Goal: Task Accomplishment & Management: Manage account settings

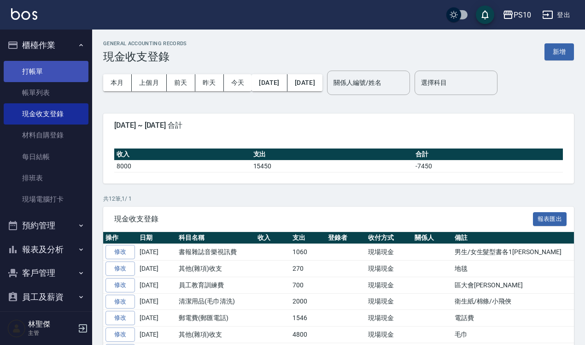
drag, startPoint x: 35, startPoint y: 75, endPoint x: 29, endPoint y: 79, distance: 7.9
click at [35, 75] on link "打帳單" at bounding box center [46, 71] width 85 height 21
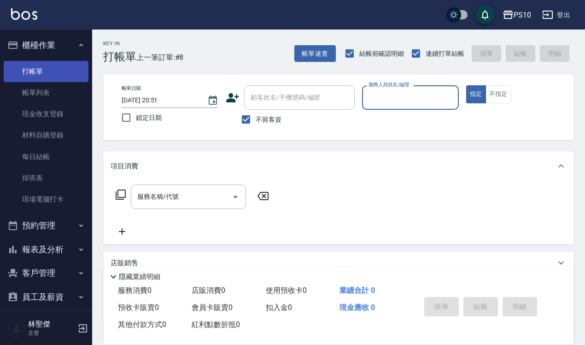
click at [47, 70] on link "打帳單" at bounding box center [46, 71] width 85 height 21
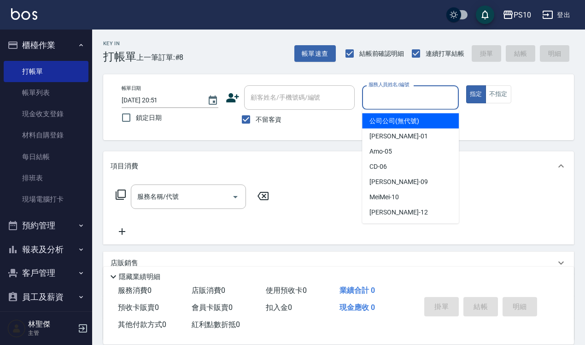
click at [383, 102] on input "服務人員姓名/編號" at bounding box center [410, 97] width 88 height 16
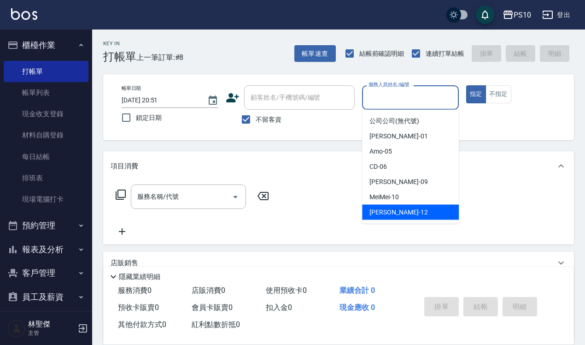
click at [373, 212] on span "[PERSON_NAME] -12" at bounding box center [399, 212] width 58 height 10
type input "[PERSON_NAME]-12"
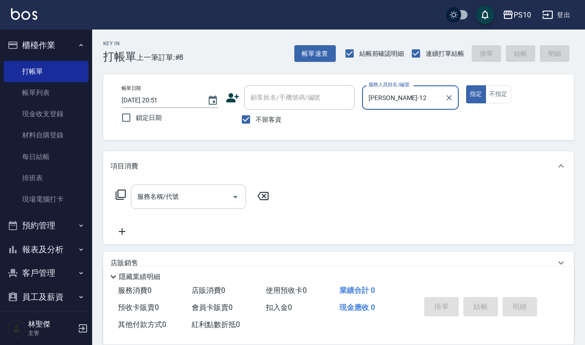
click at [143, 192] on input "服務名稱/代號" at bounding box center [181, 196] width 93 height 16
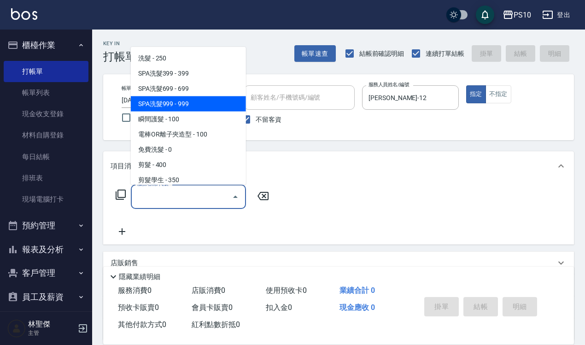
click at [164, 104] on span "SPA洗髮999 - 999" at bounding box center [188, 103] width 115 height 15
type input "SPA洗髮999(104)"
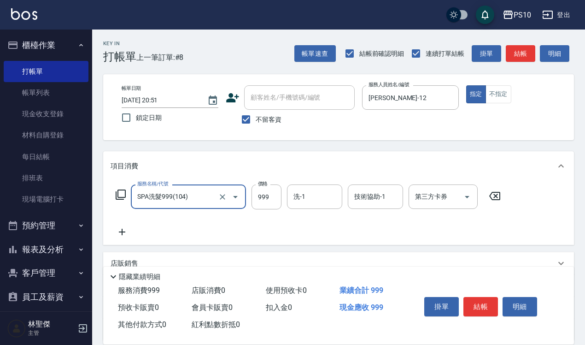
click at [122, 236] on div "服務名稱/代號 SPA洗髮999(104) 服務名稱/代號 價格 999 價格 洗-1 洗-1 技術協助-1 技術協助-1 第三方卡券 第三方卡券" at bounding box center [338, 213] width 471 height 64
click at [123, 237] on div "服務名稱/代號 SPA洗髮999(104) 服務名稱/代號 價格 999 價格 洗-1 洗-1 技術協助-1 技術協助-1 第三方卡券 第三方卡券" at bounding box center [338, 213] width 471 height 64
click at [117, 236] on icon at bounding box center [122, 231] width 23 height 11
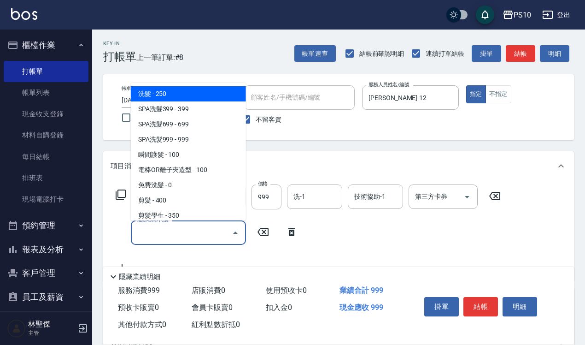
click at [143, 230] on input "服務名稱/代號" at bounding box center [181, 232] width 93 height 16
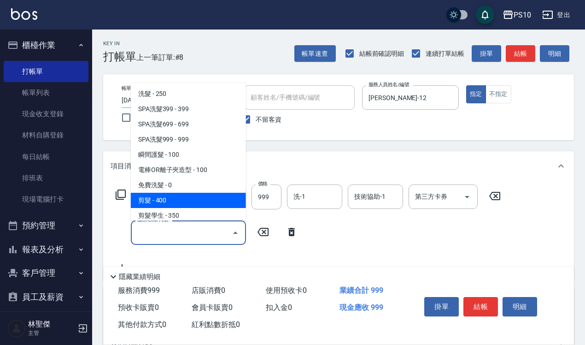
click at [159, 196] on span "剪髮 - 400" at bounding box center [188, 200] width 115 height 15
type input "剪髮(201)"
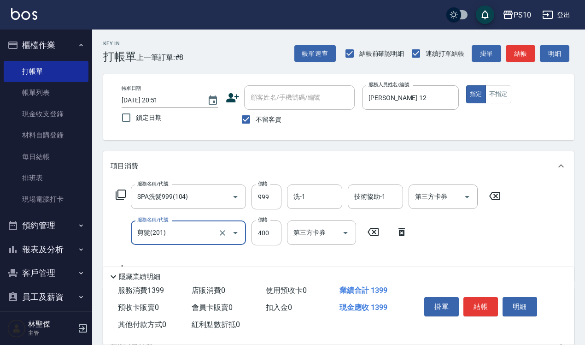
drag, startPoint x: 264, startPoint y: 227, endPoint x: 265, endPoint y: 221, distance: 6.1
click at [264, 227] on input "400" at bounding box center [267, 232] width 30 height 25
type input "350"
click at [485, 300] on button "結帳" at bounding box center [481, 306] width 35 height 19
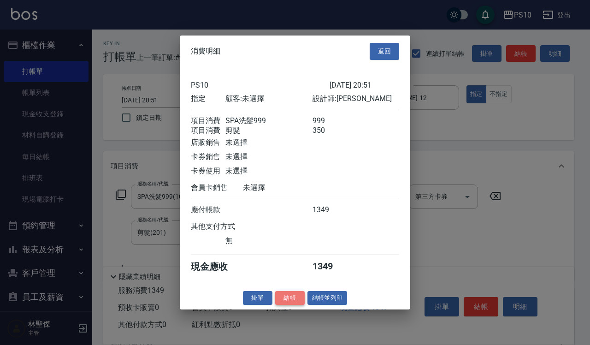
click at [292, 305] on button "結帳" at bounding box center [289, 297] width 29 height 14
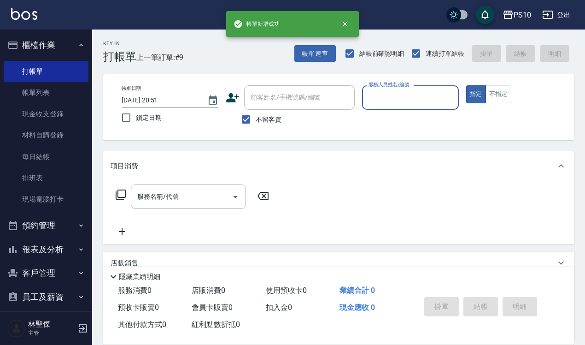
click at [390, 96] on input "服務人員姓名/編號" at bounding box center [410, 97] width 88 height 16
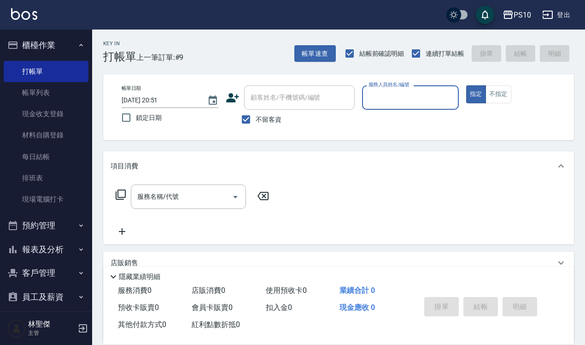
click at [393, 97] on input "服務人員姓名/編號" at bounding box center [410, 97] width 88 height 16
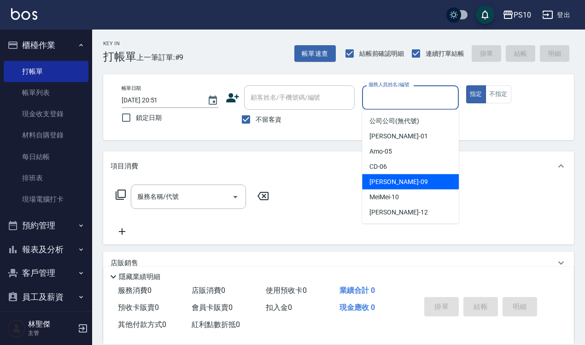
click at [388, 180] on span "[PERSON_NAME] -09" at bounding box center [399, 182] width 58 height 10
type input "[PERSON_NAME]-09"
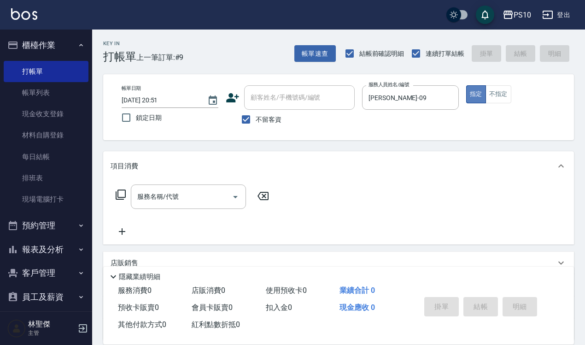
click at [475, 93] on button "指定" at bounding box center [476, 94] width 20 height 18
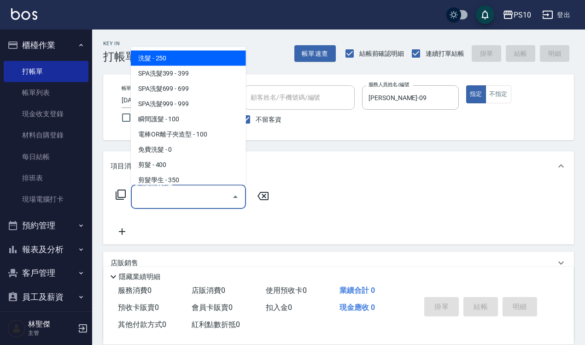
click at [155, 194] on input "服務名稱/代號" at bounding box center [181, 196] width 93 height 16
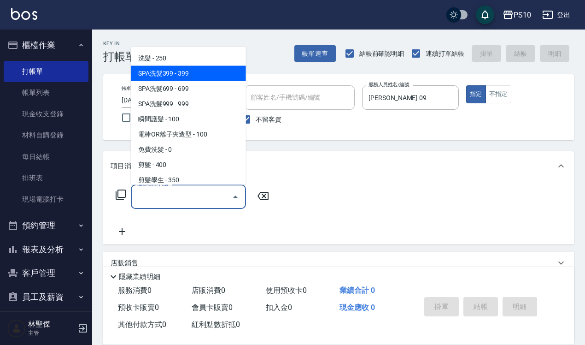
click at [171, 68] on span "SPA洗髮399 - 399" at bounding box center [188, 72] width 115 height 15
type input "SPA洗髮399(102)"
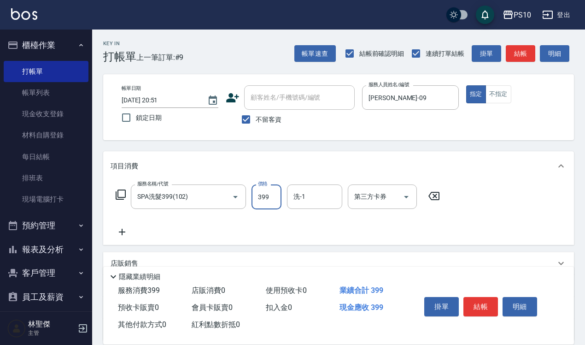
drag, startPoint x: 263, startPoint y: 193, endPoint x: 263, endPoint y: 179, distance: 13.8
click at [263, 193] on input "399" at bounding box center [267, 196] width 30 height 25
type input "400"
click at [476, 299] on button "結帳" at bounding box center [481, 306] width 35 height 19
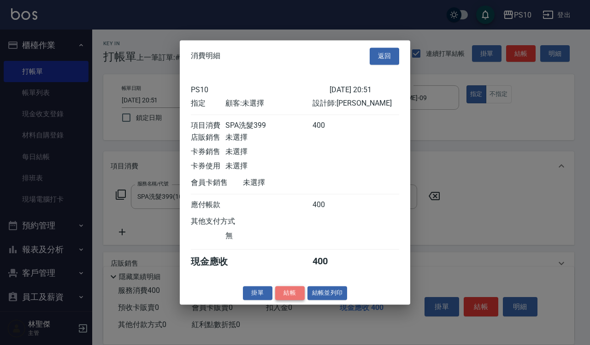
click at [291, 297] on button "結帳" at bounding box center [289, 293] width 29 height 14
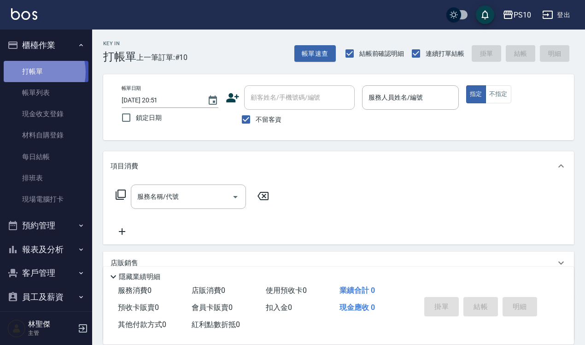
click at [36, 72] on link "打帳單" at bounding box center [46, 71] width 85 height 21
click at [372, 88] on div "服務人員姓名/編號" at bounding box center [410, 97] width 97 height 24
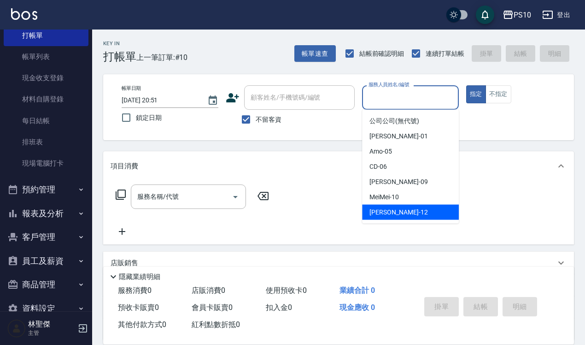
scroll to position [56, 0]
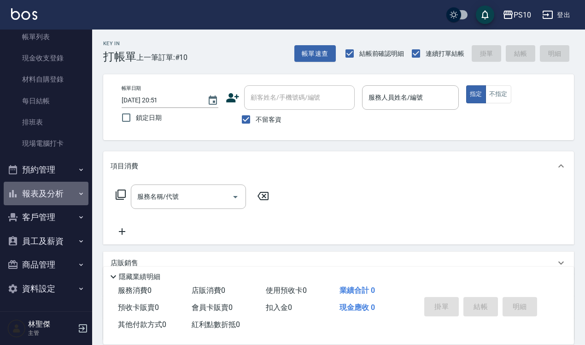
click at [50, 189] on button "報表及分析" at bounding box center [46, 194] width 85 height 24
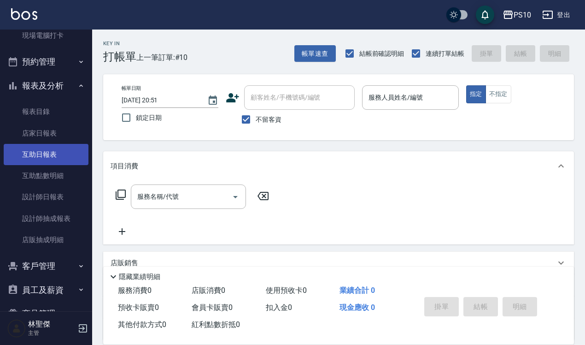
scroll to position [171, 0]
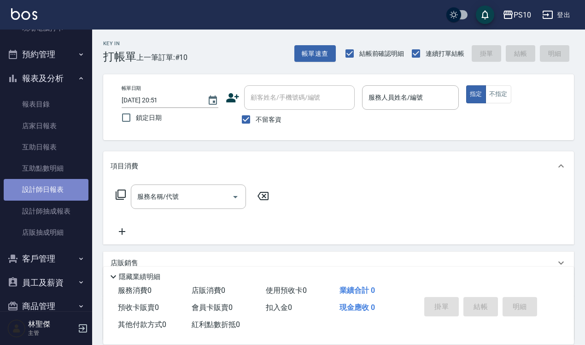
click at [57, 187] on link "設計師日報表" at bounding box center [46, 189] width 85 height 21
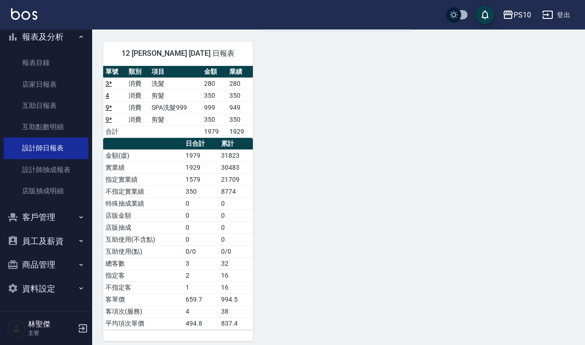
scroll to position [406, 0]
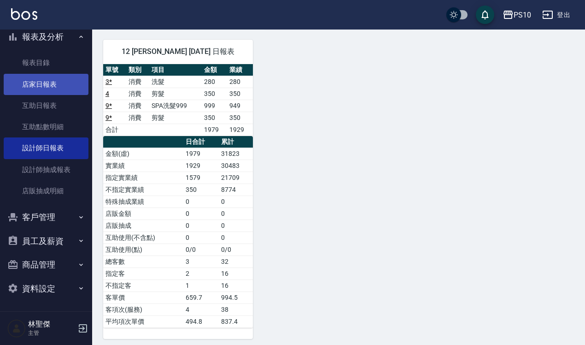
click at [47, 77] on link "店家日報表" at bounding box center [46, 84] width 85 height 21
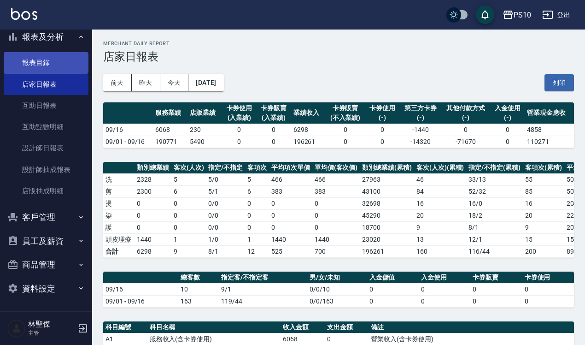
click at [44, 65] on link "報表目錄" at bounding box center [46, 62] width 85 height 21
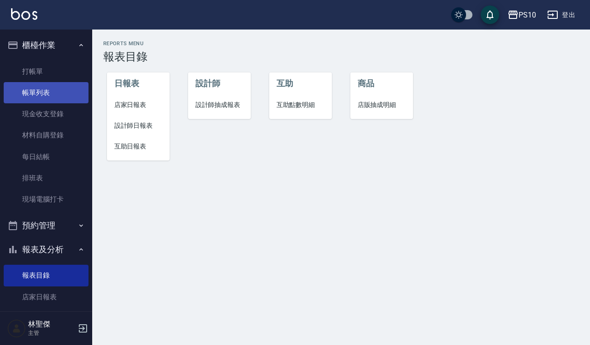
click at [56, 91] on link "帳單列表" at bounding box center [46, 92] width 85 height 21
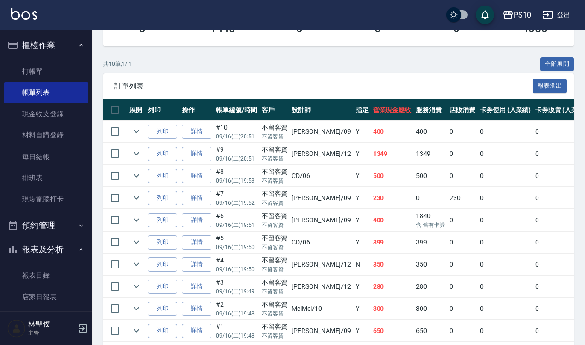
scroll to position [229, 0]
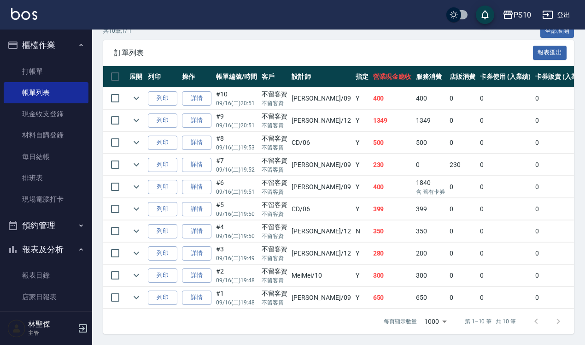
click at [416, 188] on p "含 舊有卡券" at bounding box center [430, 192] width 29 height 8
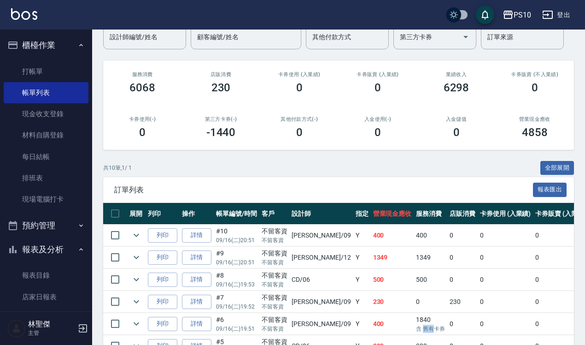
scroll to position [0, 0]
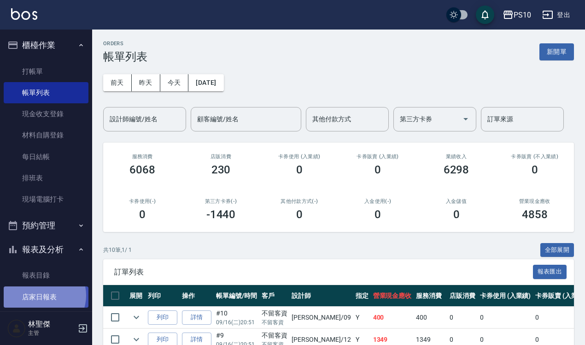
click at [42, 295] on link "店家日報表" at bounding box center [46, 296] width 85 height 21
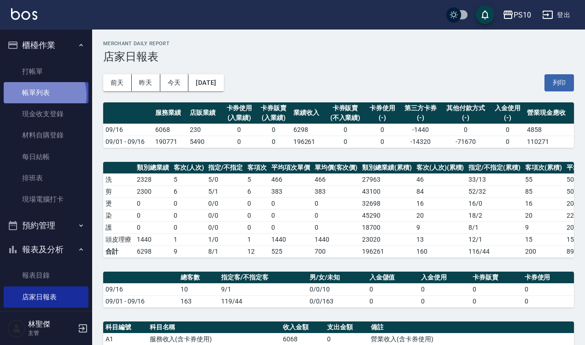
click at [40, 95] on link "帳單列表" at bounding box center [46, 92] width 85 height 21
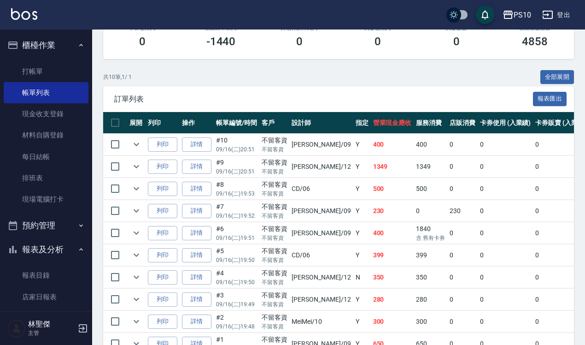
scroll to position [229, 0]
